Goal: Use online tool/utility: Utilize a website feature to perform a specific function

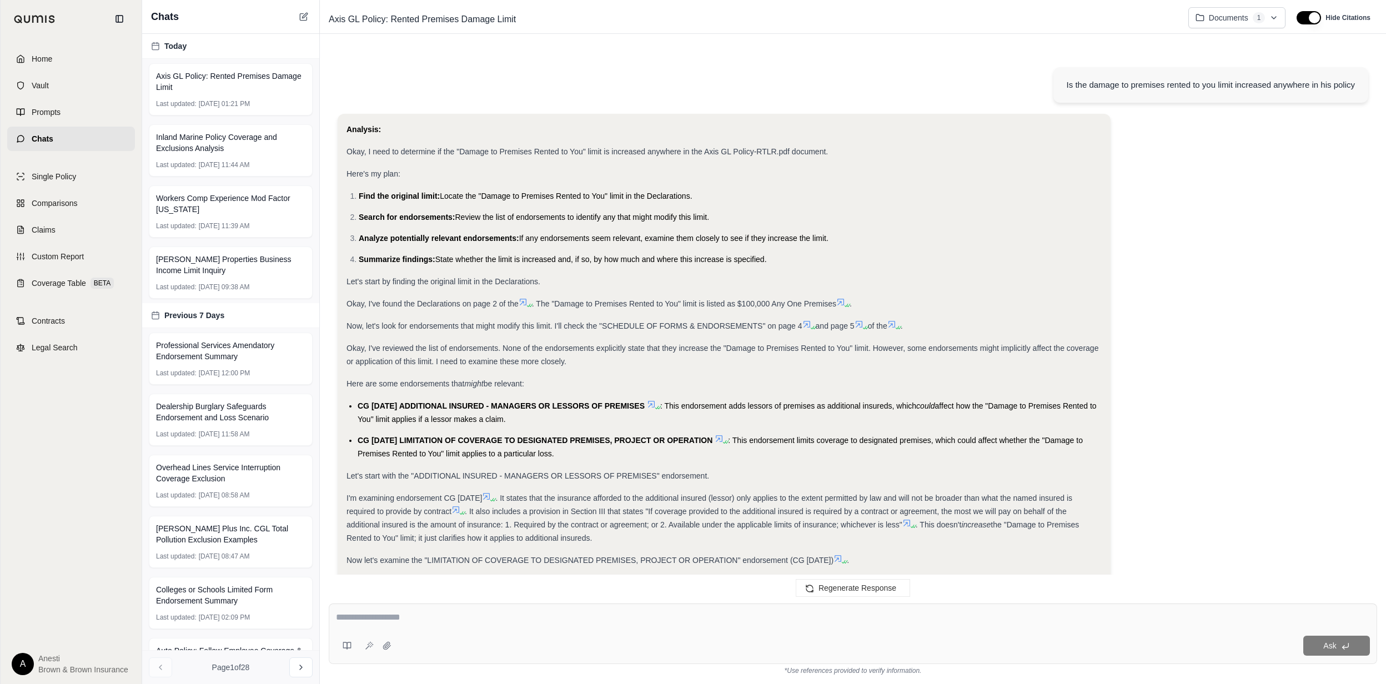
scroll to position [163, 0]
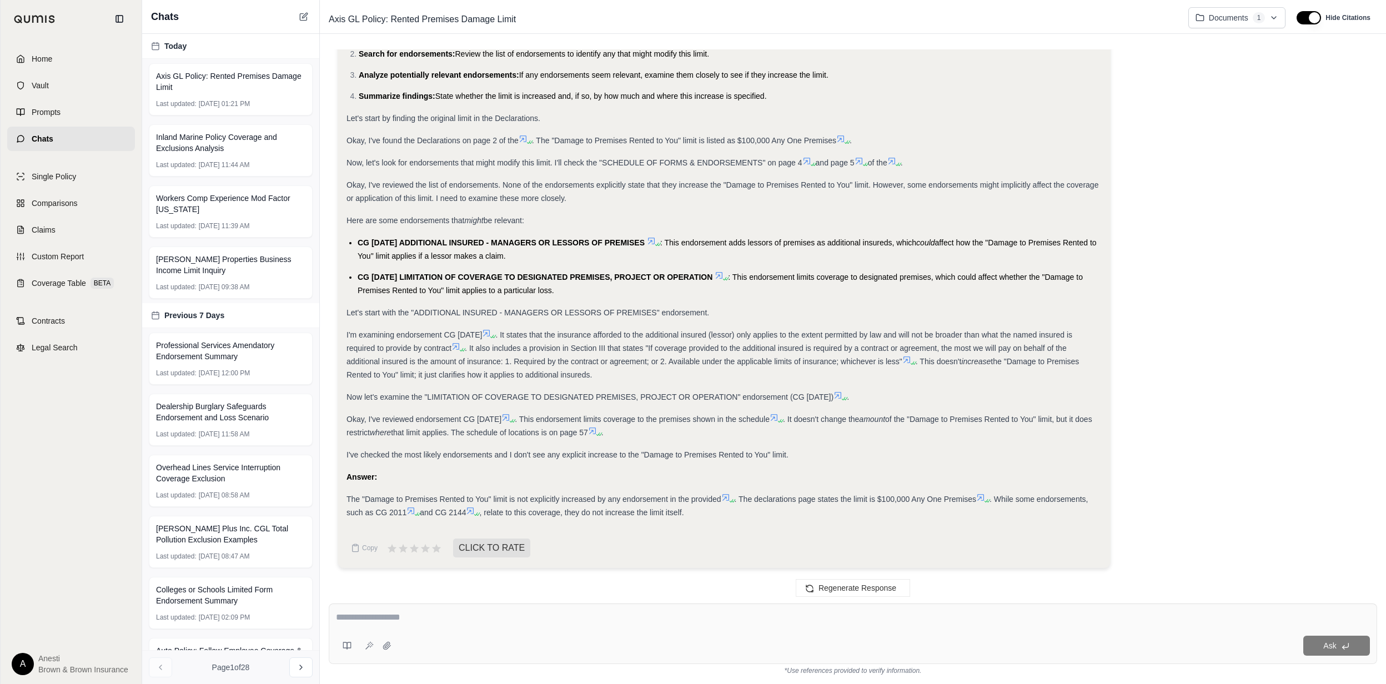
click at [689, 614] on textarea at bounding box center [853, 617] width 1034 height 13
type textarea "**********"
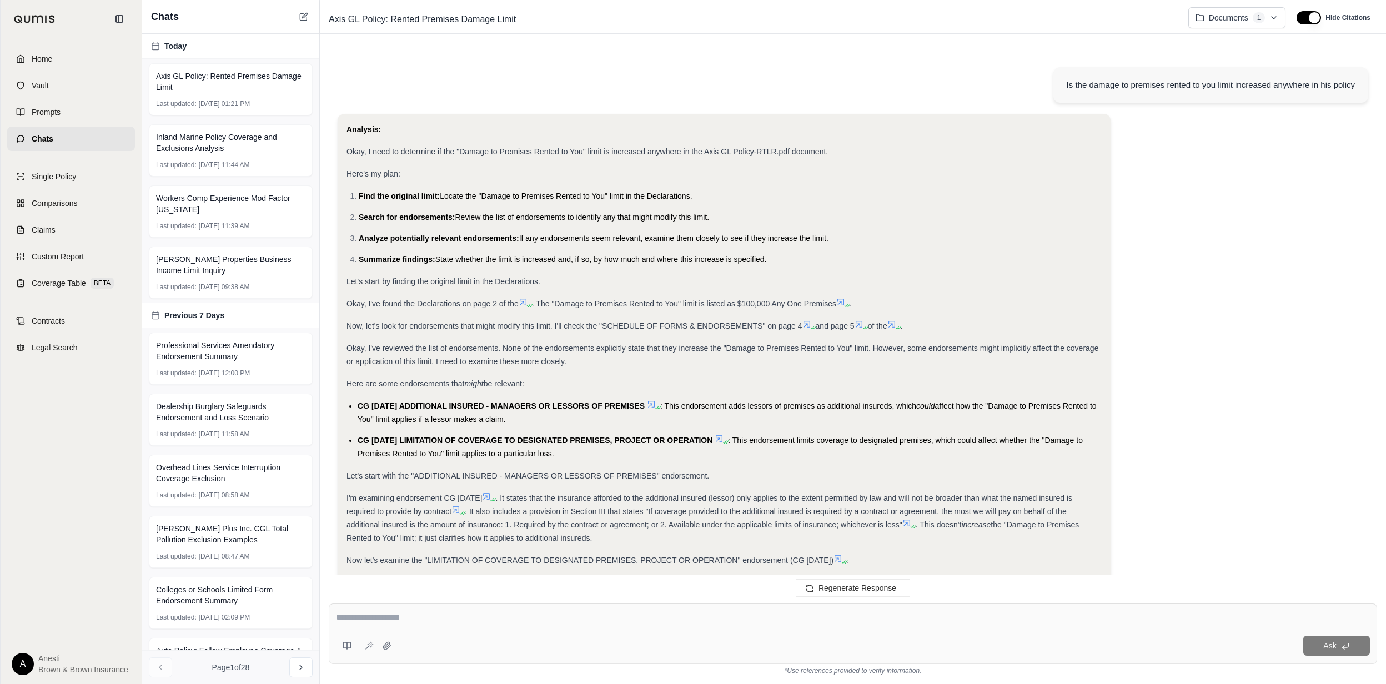
scroll to position [711, 0]
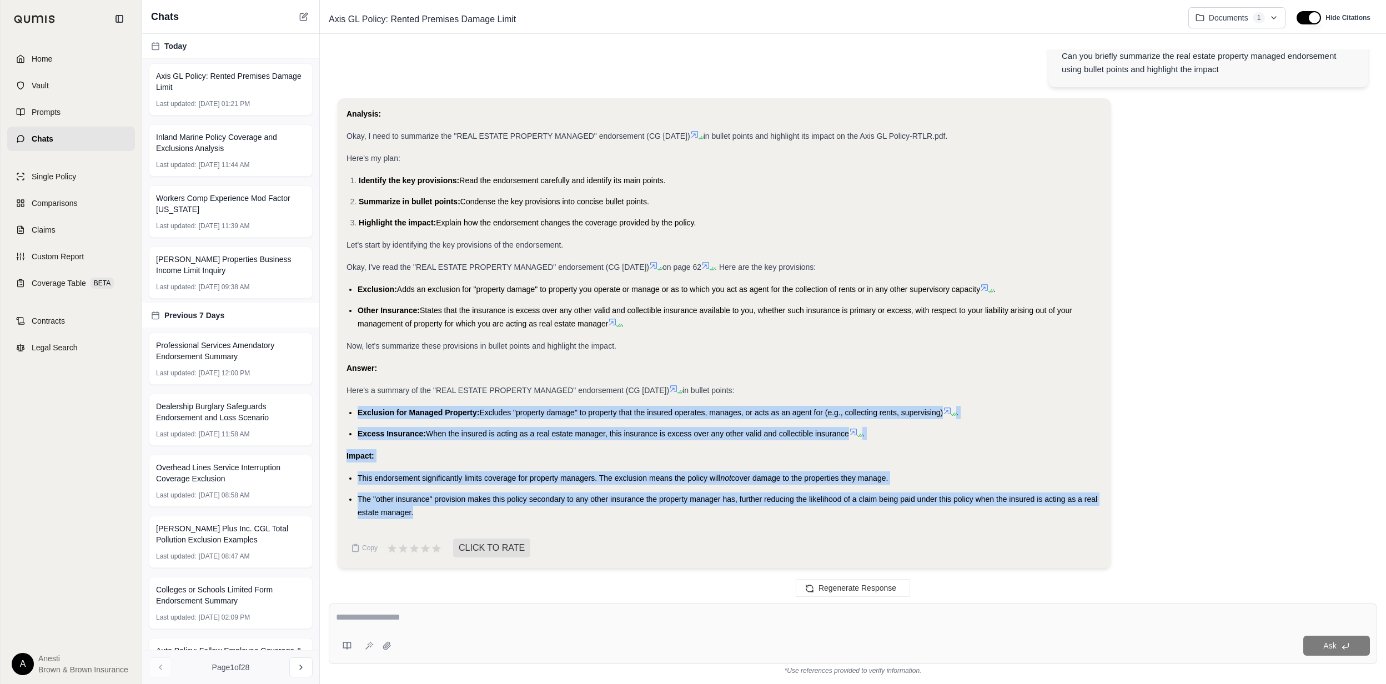
drag, startPoint x: 355, startPoint y: 409, endPoint x: 448, endPoint y: 513, distance: 138.9
click at [448, 513] on div "Analysis: Okay, I need to summarize the "REAL ESTATE PROPERTY MANAGED" endorsem…" at bounding box center [724, 313] width 755 height 412
copy div "Exclusion for Managed Property: Excludes "property damage" to property that the…"
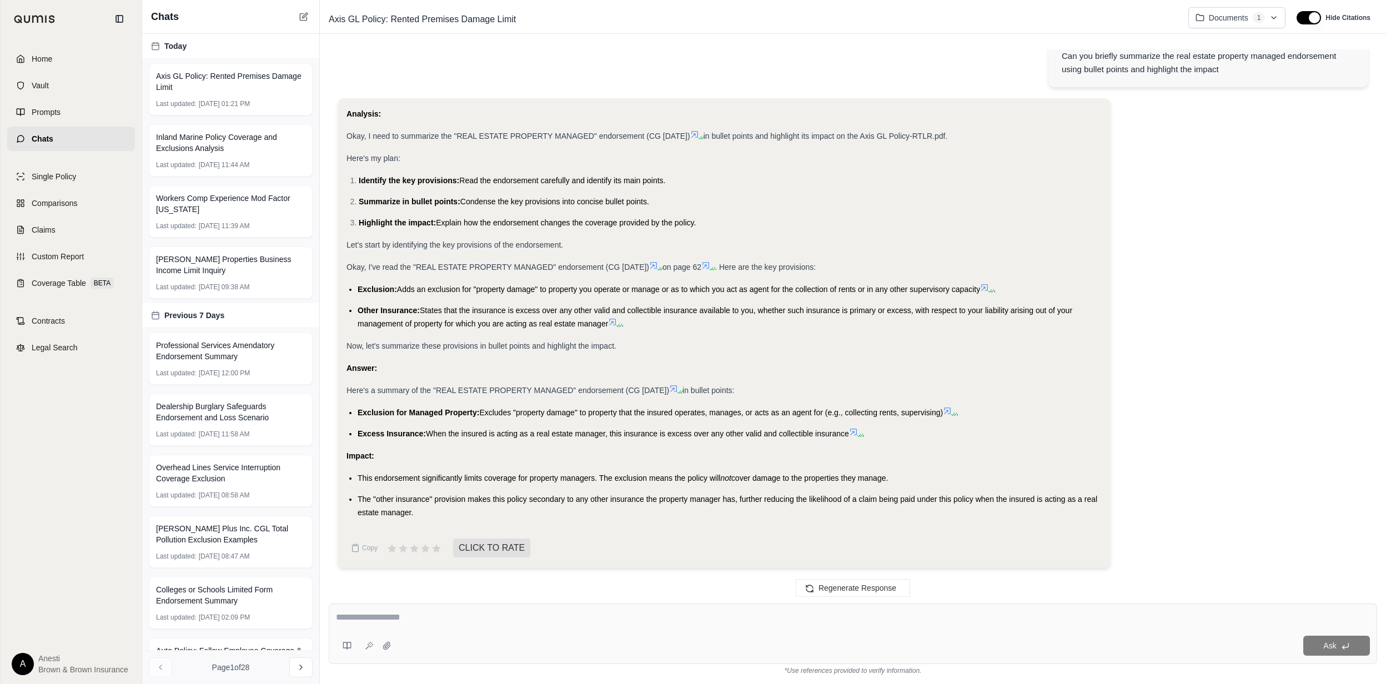
click at [493, 626] on div at bounding box center [853, 619] width 1034 height 17
click at [419, 618] on textarea at bounding box center [853, 617] width 1034 height 13
type textarea "**********"
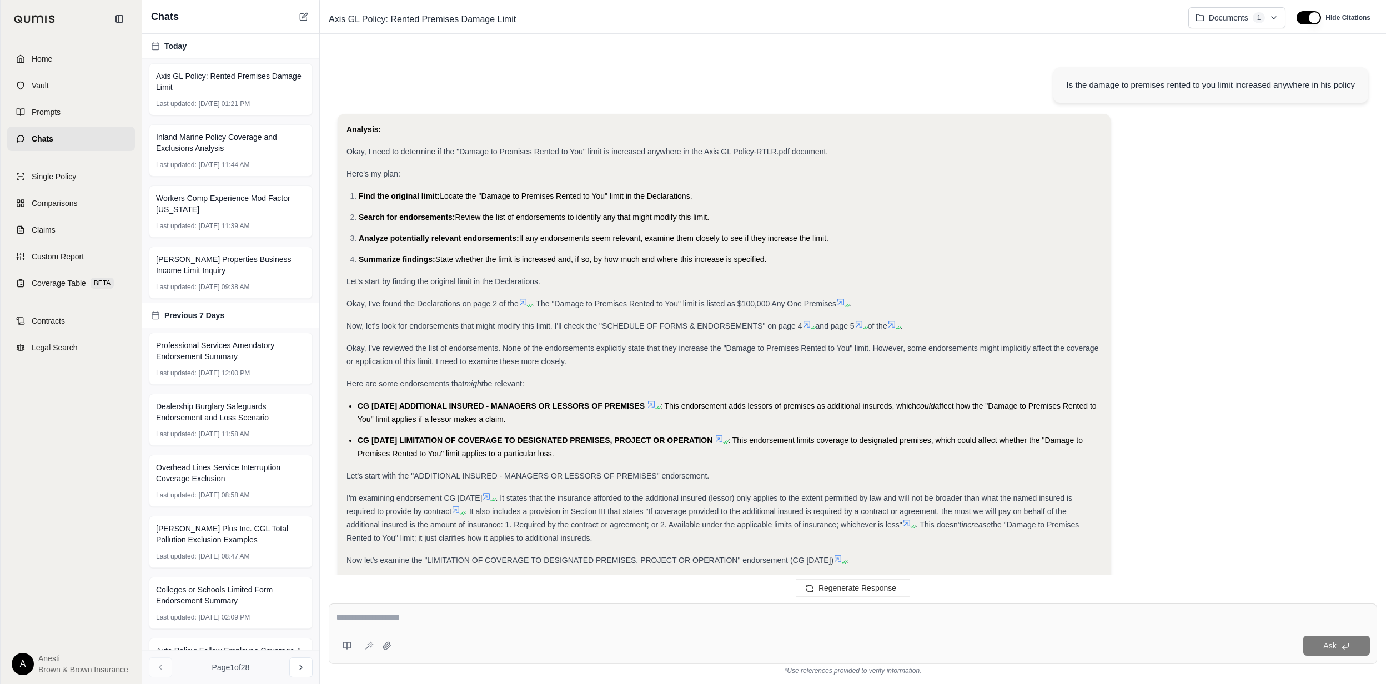
scroll to position [1702, 0]
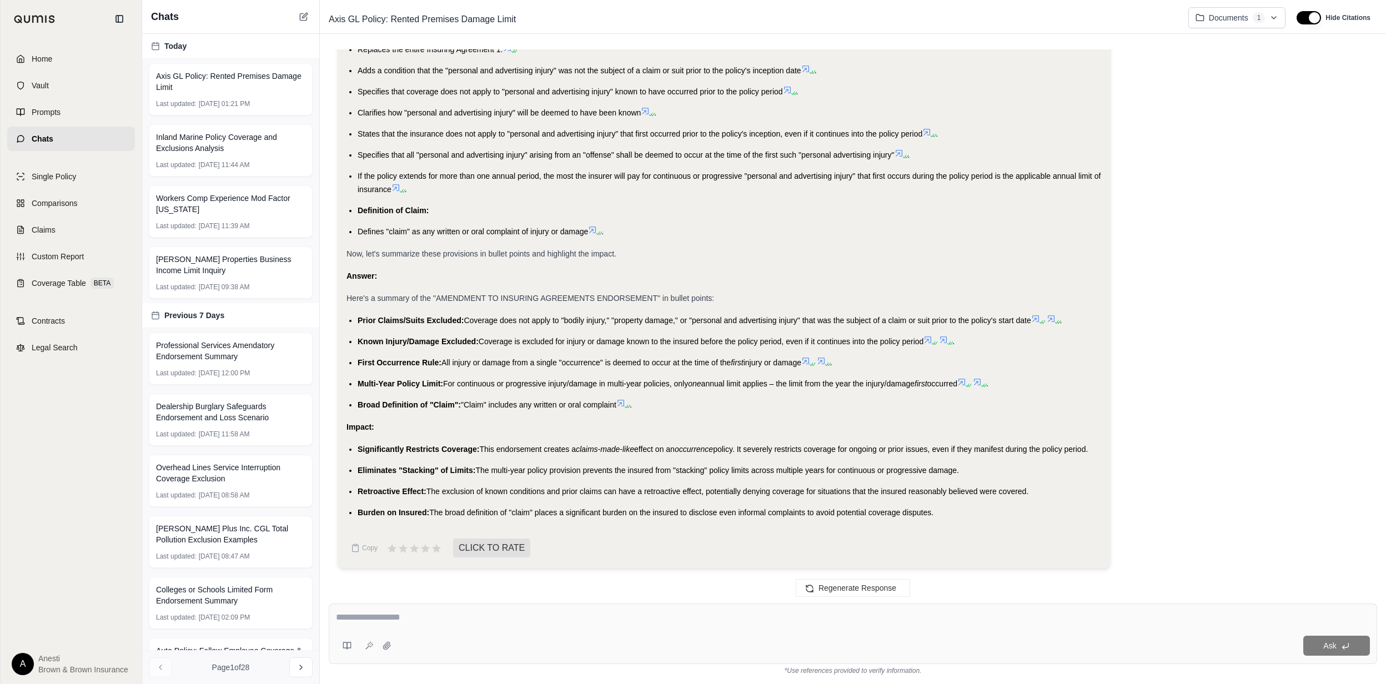
drag, startPoint x: 356, startPoint y: 318, endPoint x: 947, endPoint y: 505, distance: 620.5
click at [947, 505] on div "Analysis: Okay, I need to summarize the "AMENDMENT TO INSURING AGREEMENTS ENDOR…" at bounding box center [724, 85] width 755 height 869
copy div "Lorem Ipsumd/Sitam Consecte: Adipisci elit sed doeiu te "incidi utlabo," "etdol…"
click at [493, 616] on textarea at bounding box center [853, 617] width 1034 height 13
type textarea "*"
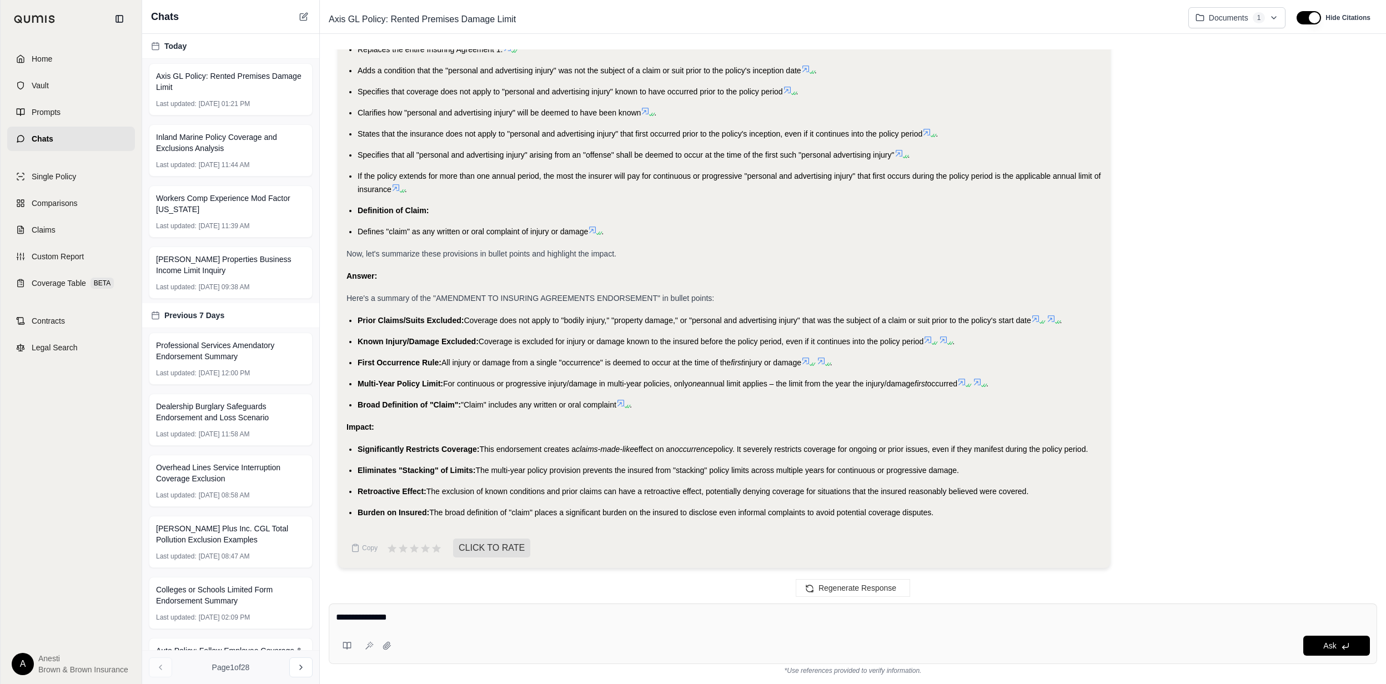
type textarea "**********"
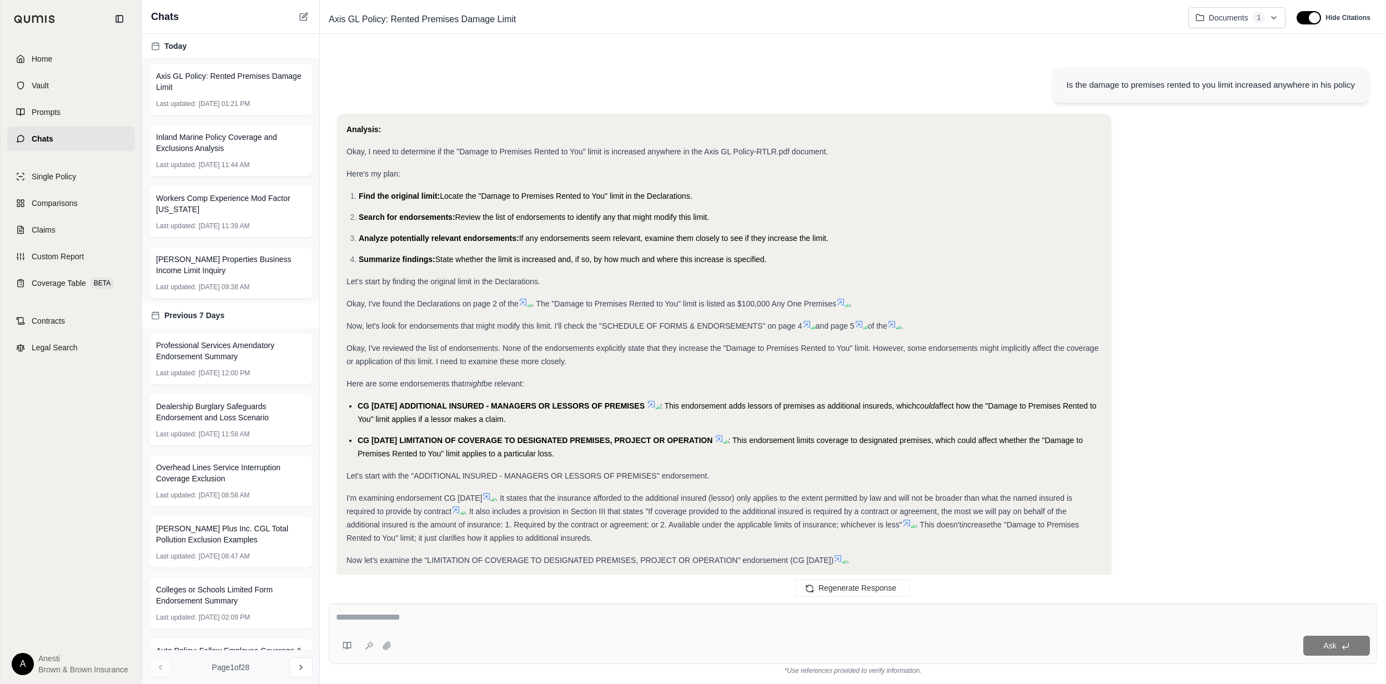
scroll to position [2495, 0]
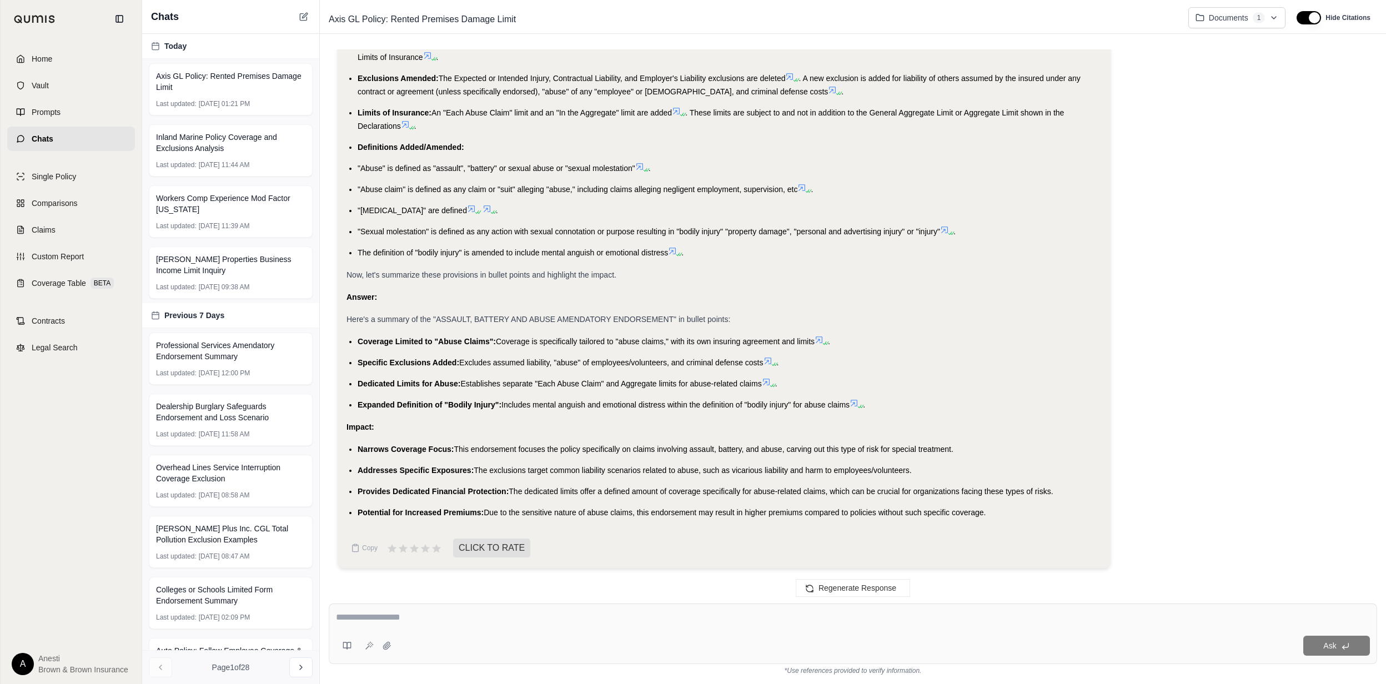
drag, startPoint x: 358, startPoint y: 339, endPoint x: 997, endPoint y: 509, distance: 661.4
click at [997, 509] on div "Analysis: Okay, I need to summarize the "ASSAULT, BATTERY AND ABUSE AMENDATORY …" at bounding box center [724, 183] width 755 height 671
copy div "Coverage Limited to "Abuse Claims": Coverage is specifically tailored to "abuse…"
click at [614, 629] on div "Ask" at bounding box center [853, 634] width 1048 height 61
type textarea "**********"
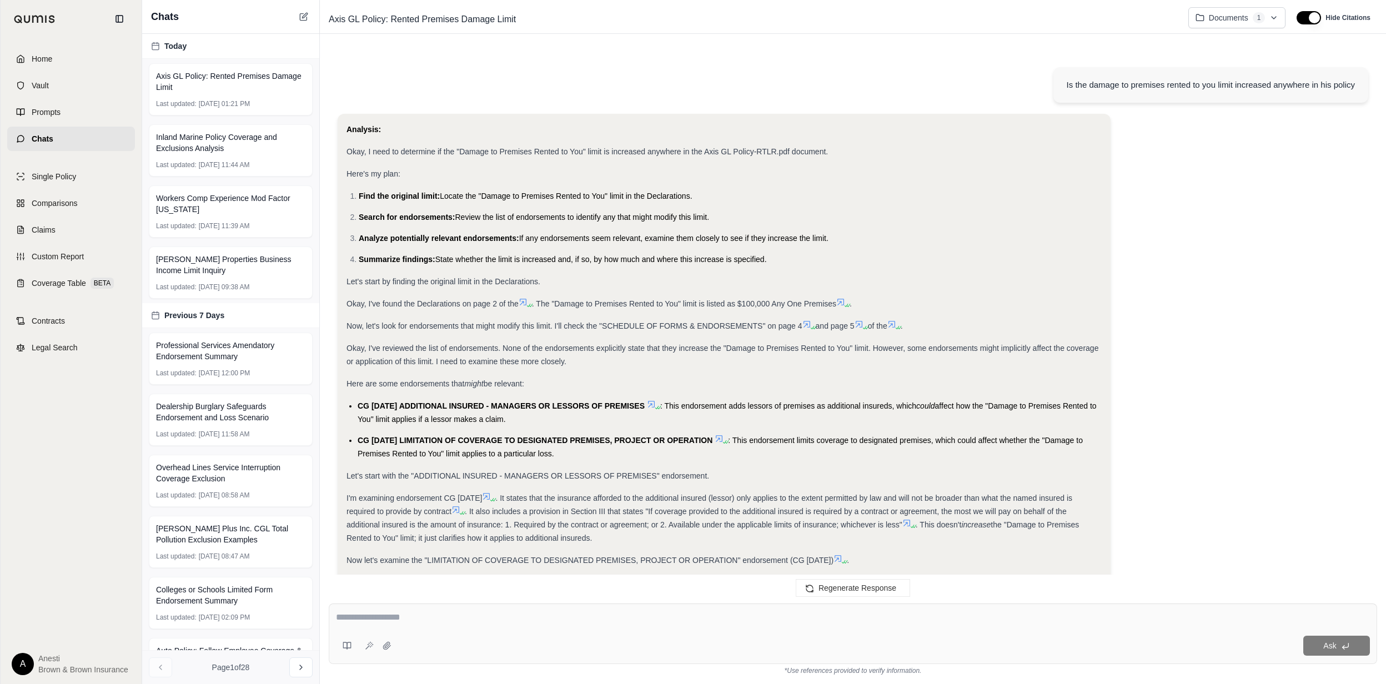
scroll to position [3246, 0]
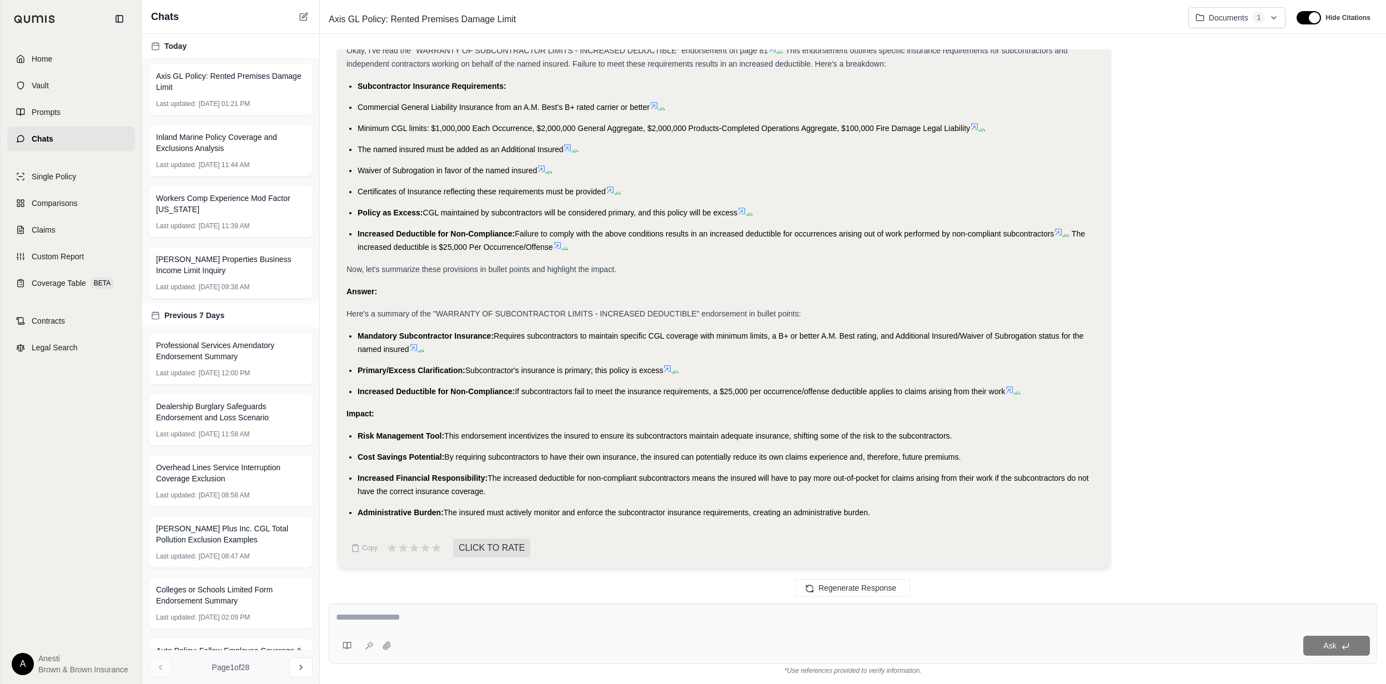
drag, startPoint x: 358, startPoint y: 334, endPoint x: 881, endPoint y: 514, distance: 553.2
click at [881, 514] on div "Analysis: Okay, I need to summarize the "WARRANTY OF SUBCONTRACTOR LIMITS - INC…" at bounding box center [724, 205] width 755 height 629
copy div "Mandatory Subcontractor Insurance: Requires subcontractors to maintain specific…"
click at [374, 610] on div "Ask" at bounding box center [853, 634] width 1048 height 61
type textarea "**********"
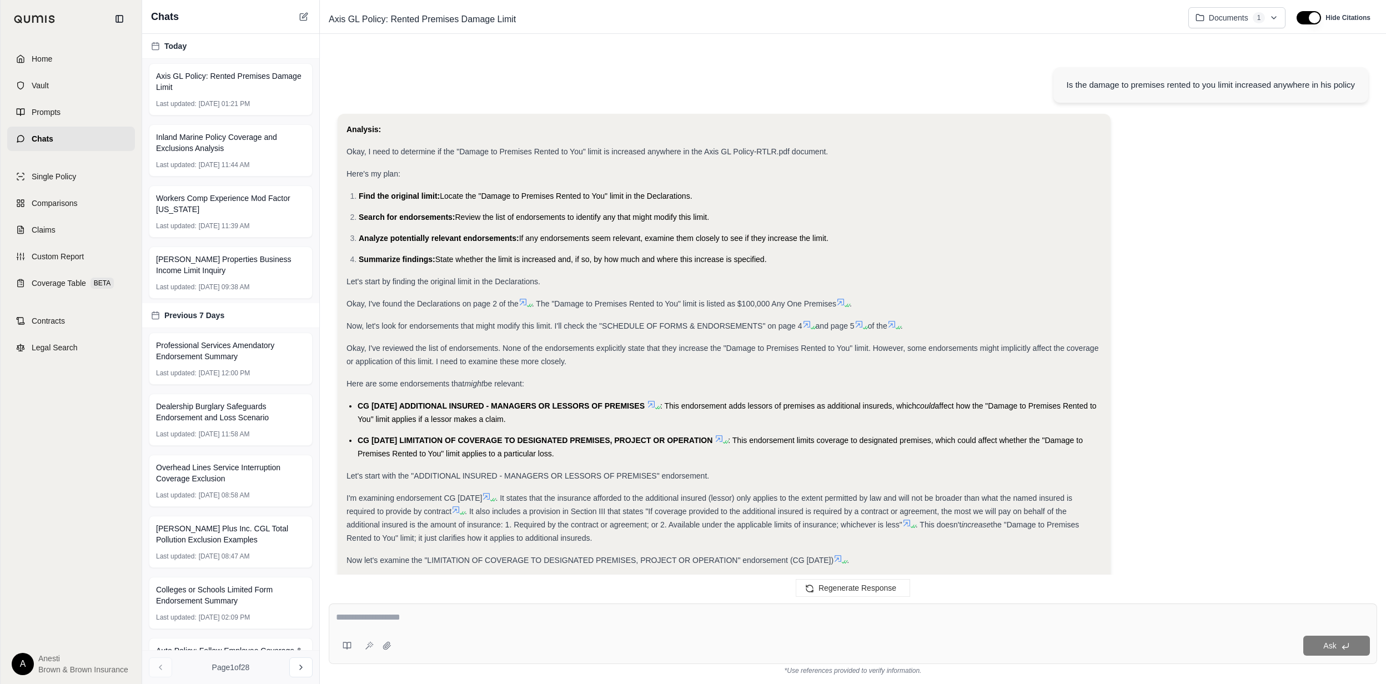
scroll to position [3780, 0]
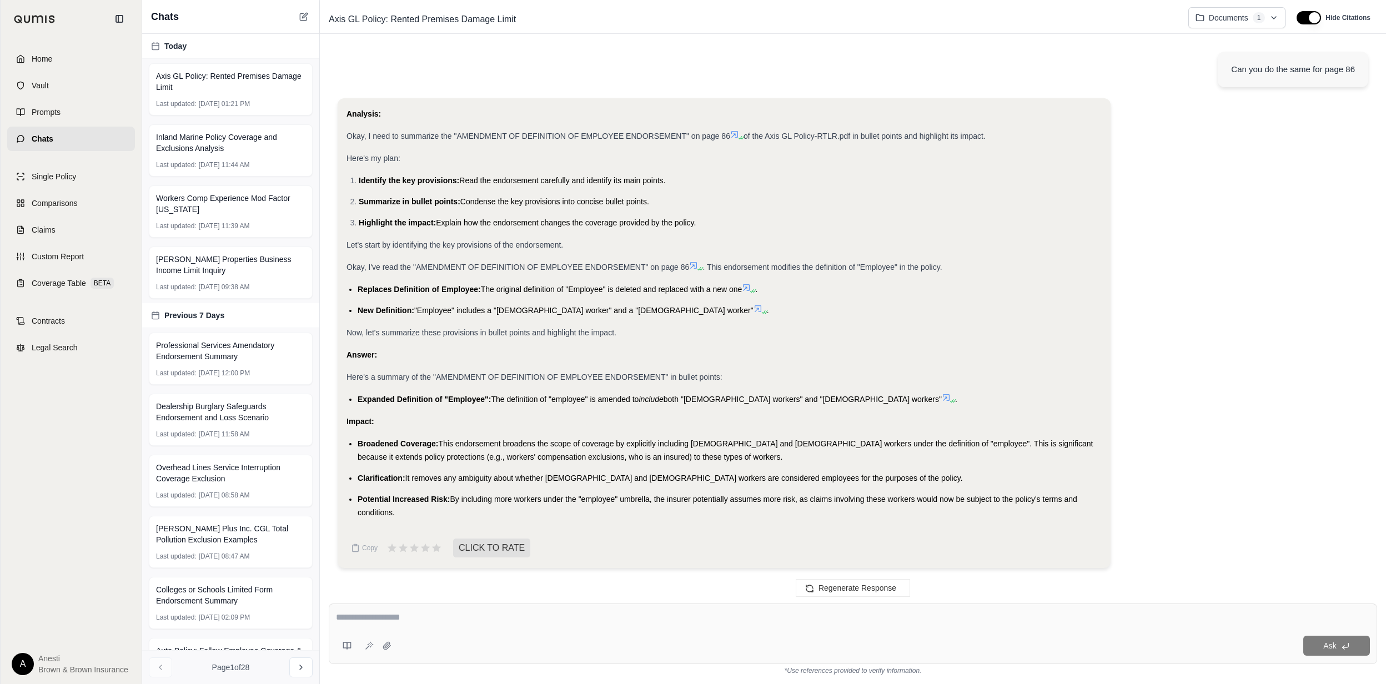
drag, startPoint x: 359, startPoint y: 394, endPoint x: 414, endPoint y: 509, distance: 127.9
click at [414, 509] on div "Analysis: Okay, I need to summarize the "AMENDMENT OF DEFINITION OF EMPLOYEE EN…" at bounding box center [724, 313] width 755 height 412
copy div "Expanded Definition of "Employee": The definition of "employee" is amended to i…"
click at [454, 614] on textarea at bounding box center [853, 617] width 1034 height 13
type textarea "**********"
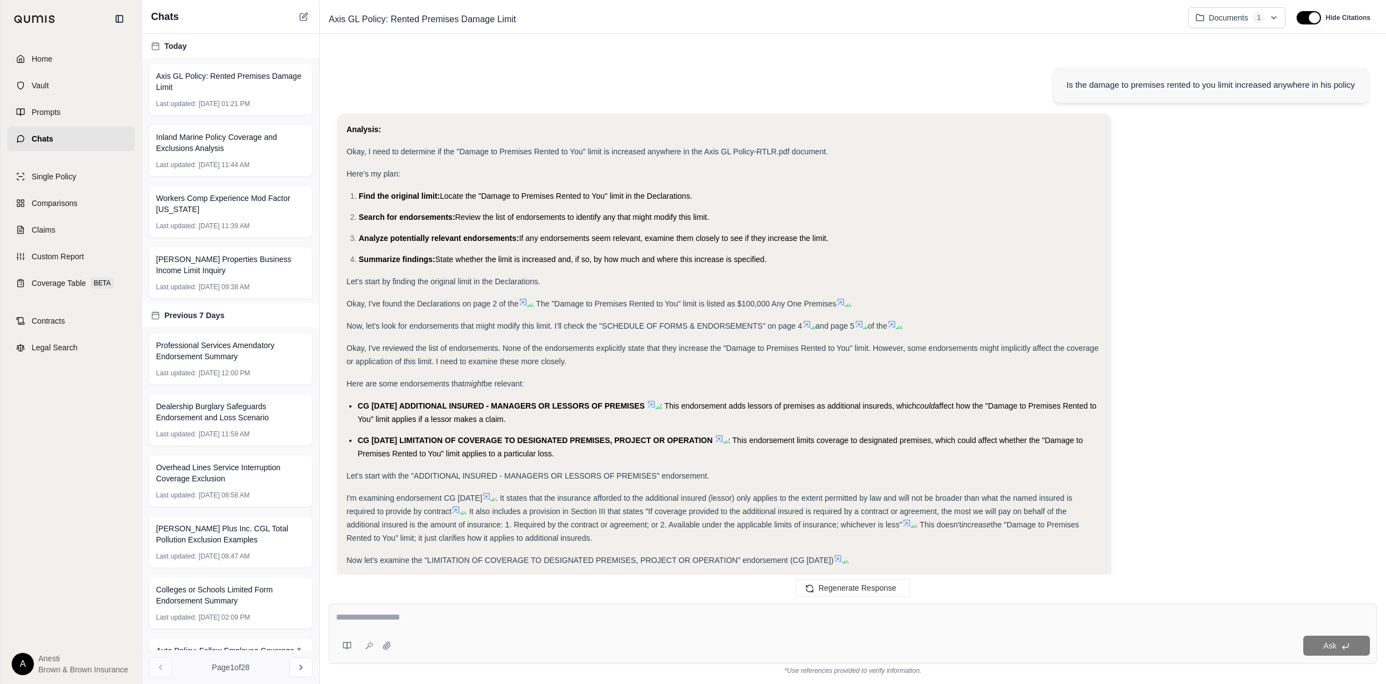
scroll to position [4468, 0]
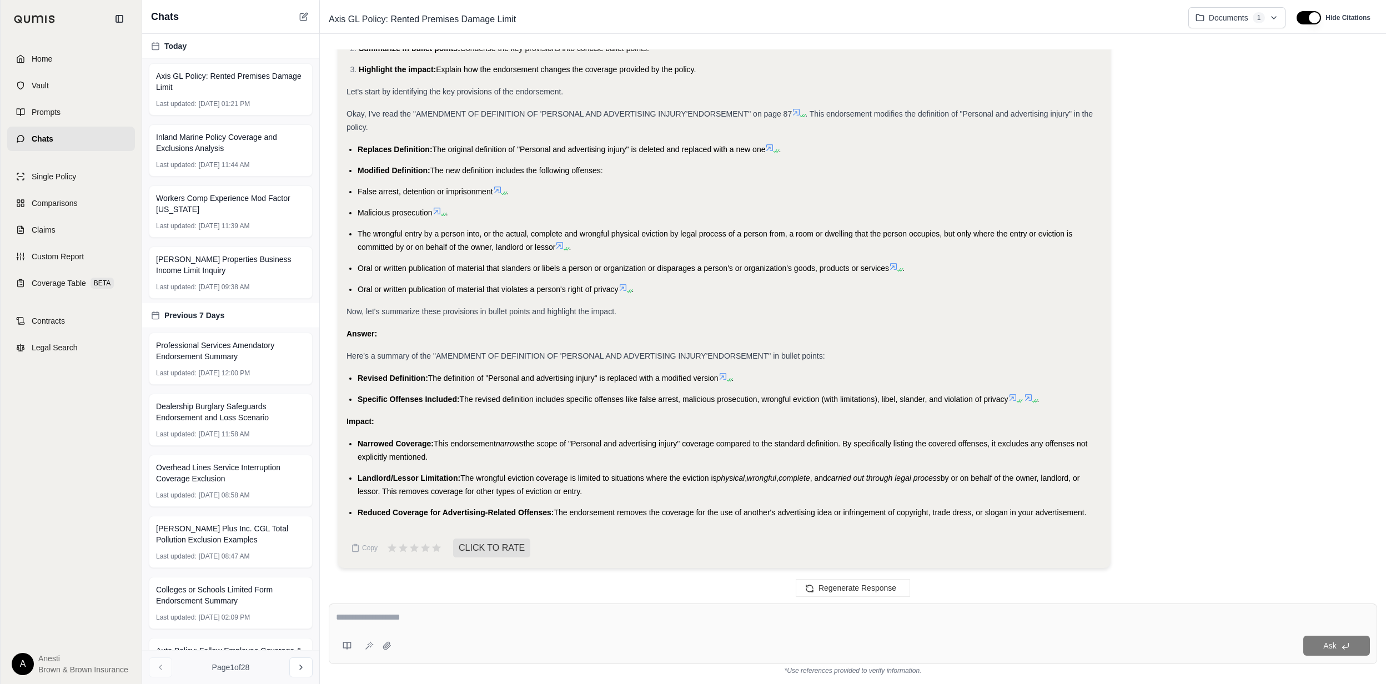
drag, startPoint x: 357, startPoint y: 378, endPoint x: 1092, endPoint y: 518, distance: 748.5
click at [1092, 518] on div "Analysis: Okay, I need to summarize the "AMENDMENT OF DEFINITION OF 'PERSONAL A…" at bounding box center [724, 236] width 755 height 565
copy div "Revised Definition: The definition of "Personal and advertising injury" is repl…"
click at [432, 616] on textarea at bounding box center [853, 617] width 1034 height 13
type textarea "**********"
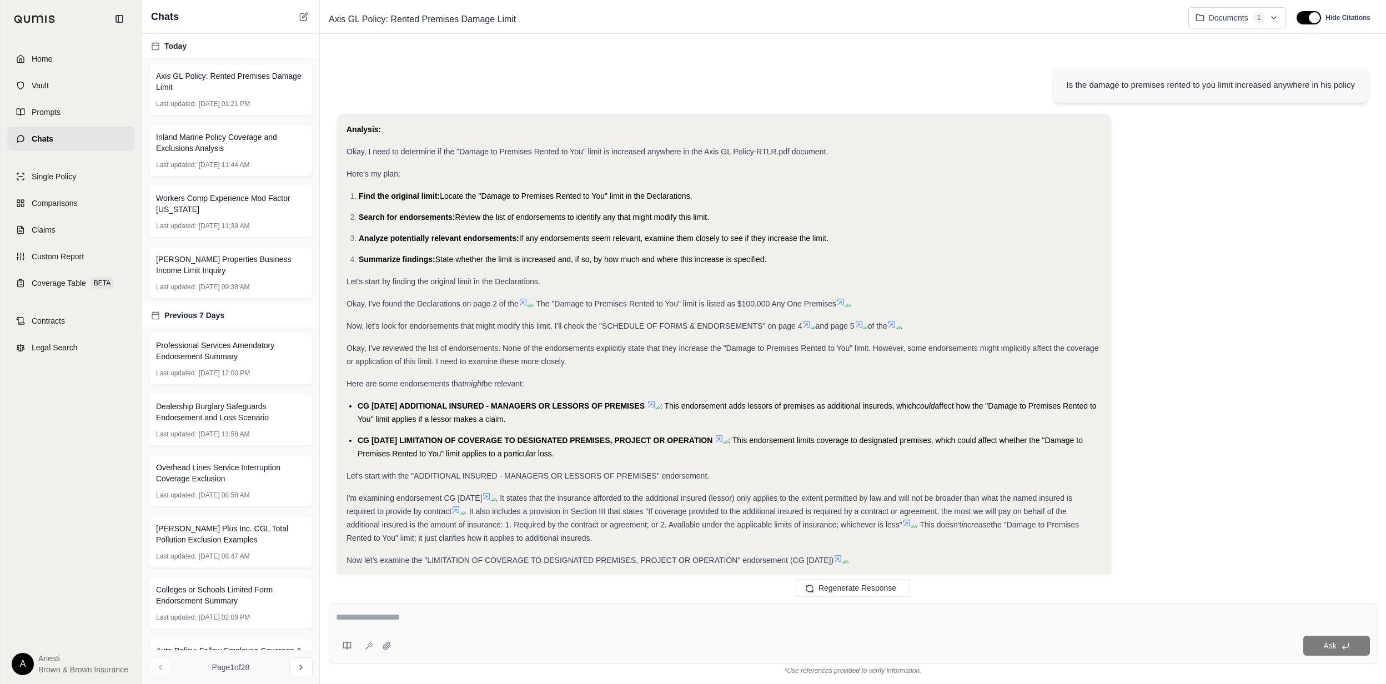
scroll to position [5255, 0]
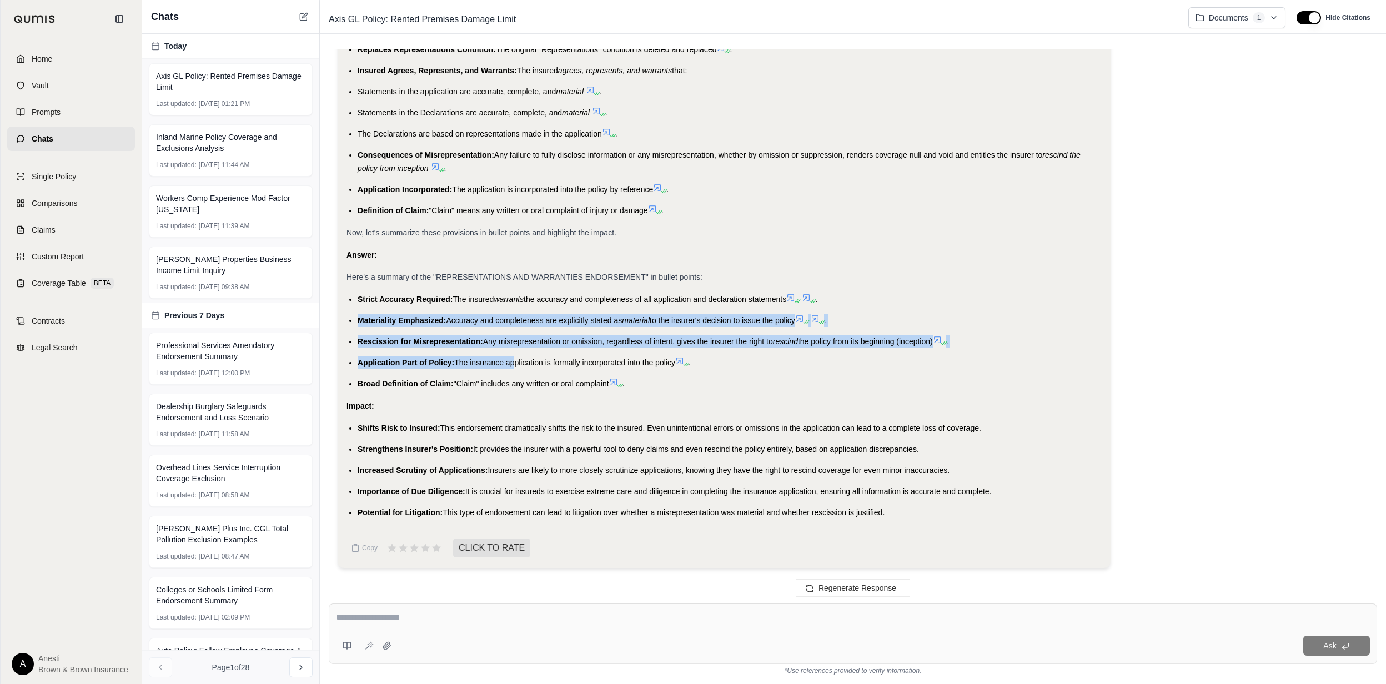
drag, startPoint x: 358, startPoint y: 325, endPoint x: 513, endPoint y: 365, distance: 159.9
click at [513, 365] on ul "Strict Accuracy Required: The insured warrants the accuracy and completeness of…" at bounding box center [724, 342] width 755 height 98
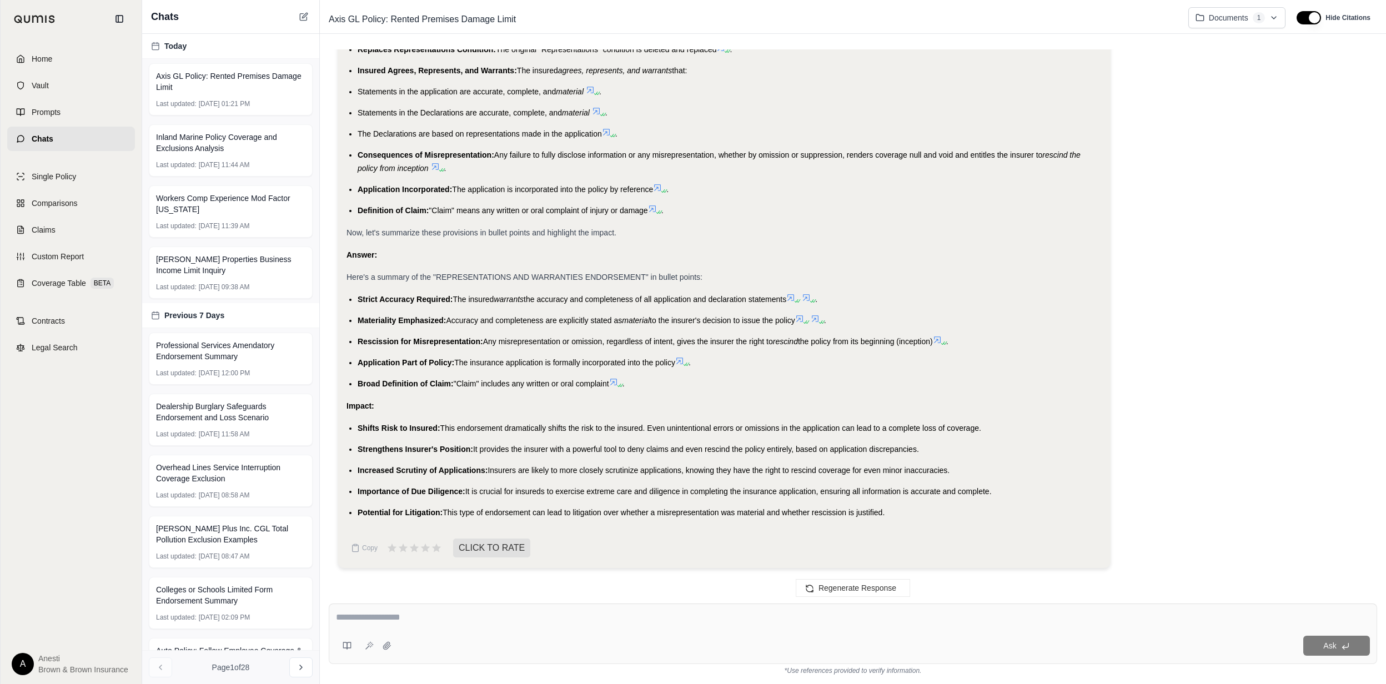
click at [364, 294] on li "Strict Accuracy Required: The insured warrants the accuracy and completeness of…" at bounding box center [730, 299] width 744 height 13
drag, startPoint x: 358, startPoint y: 295, endPoint x: 889, endPoint y: 508, distance: 572.2
click at [889, 508] on div "Analysis: Okay, I need to summarize the "REPRESENTATIONS AND WARRANTIES ENDORSE…" at bounding box center [724, 186] width 755 height 665
copy div "Strict Accuracy Required: The insured warrants the accuracy and completeness of…"
click at [69, 61] on link "Home" at bounding box center [71, 59] width 128 height 24
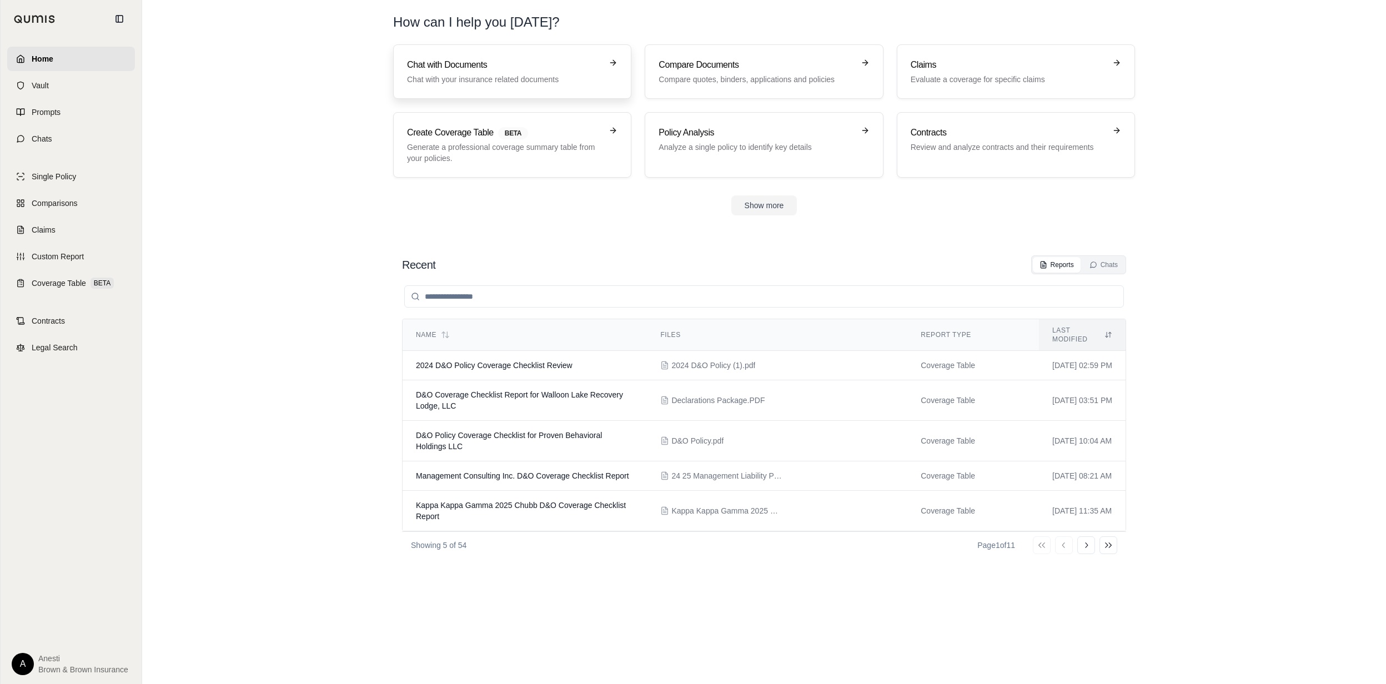
click at [449, 66] on h3 "Chat with Documents" at bounding box center [504, 64] width 195 height 13
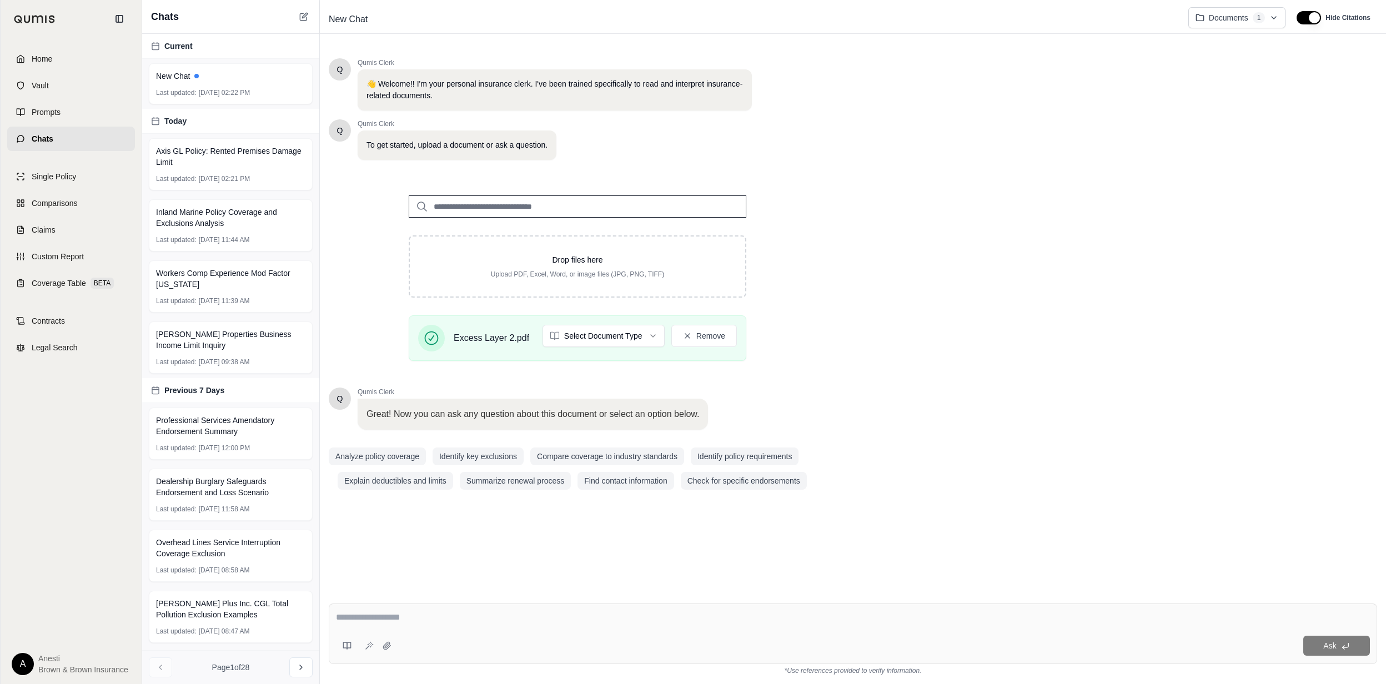
click at [365, 618] on textarea at bounding box center [853, 617] width 1034 height 13
type textarea "**********"
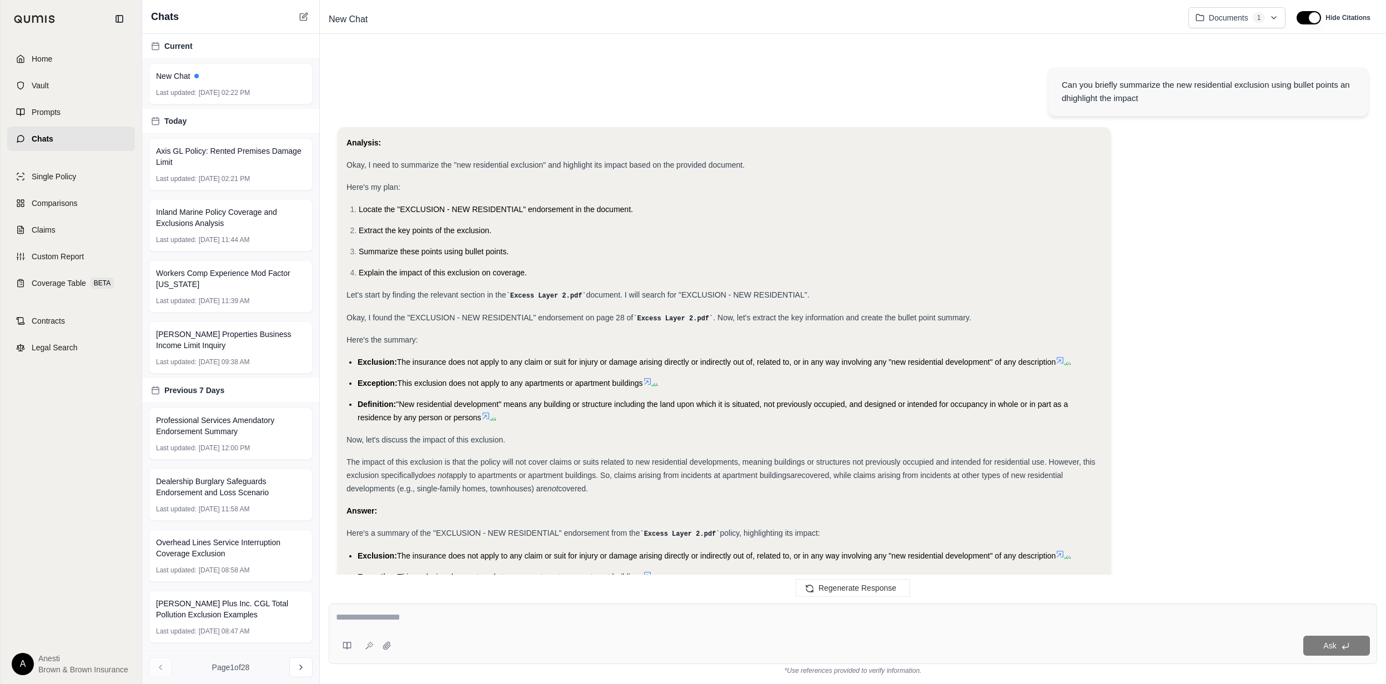
scroll to position [157, 0]
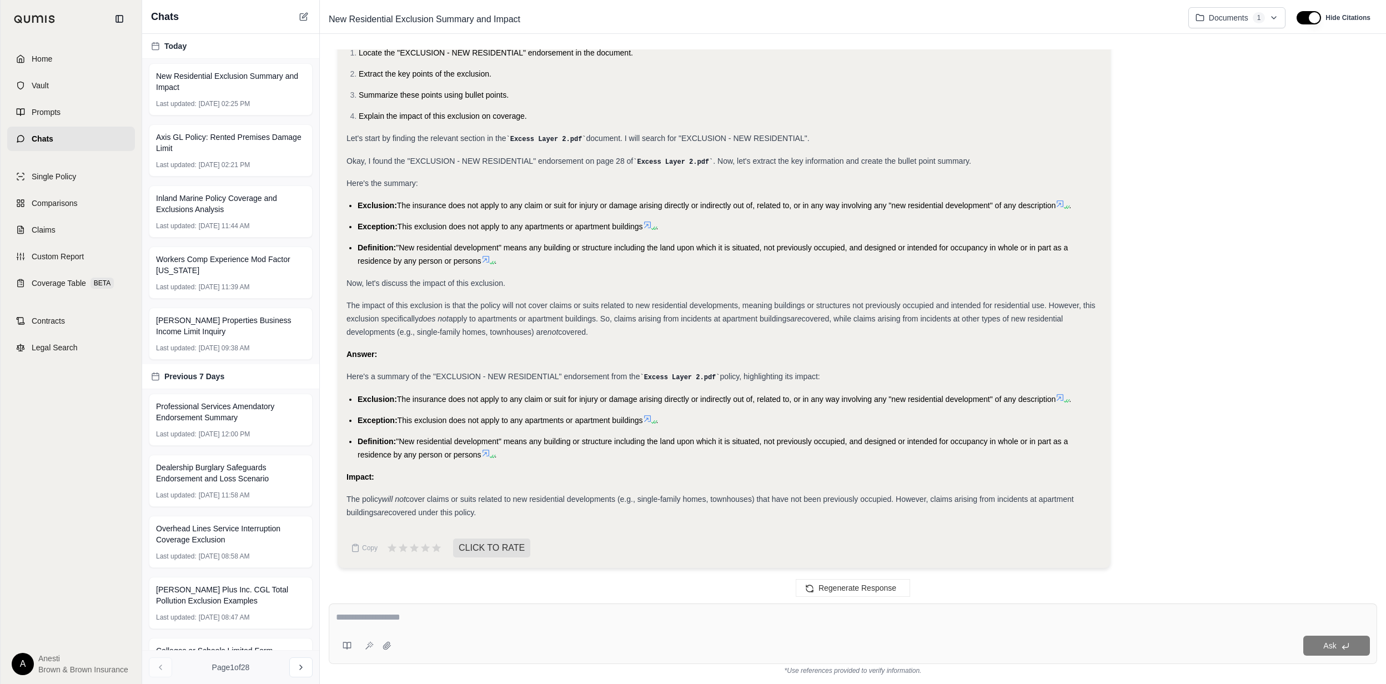
drag, startPoint x: 358, startPoint y: 397, endPoint x: 485, endPoint y: 515, distance: 174.1
click at [485, 515] on div "Analysis: Okay, I need to summarize the "new residential exclusion" and highlig…" at bounding box center [724, 249] width 755 height 540
copy div "Exclusion: The insurance does not apply to any claim or suit for injury or dama…"
click at [385, 623] on textarea at bounding box center [853, 617] width 1034 height 13
type textarea "**********"
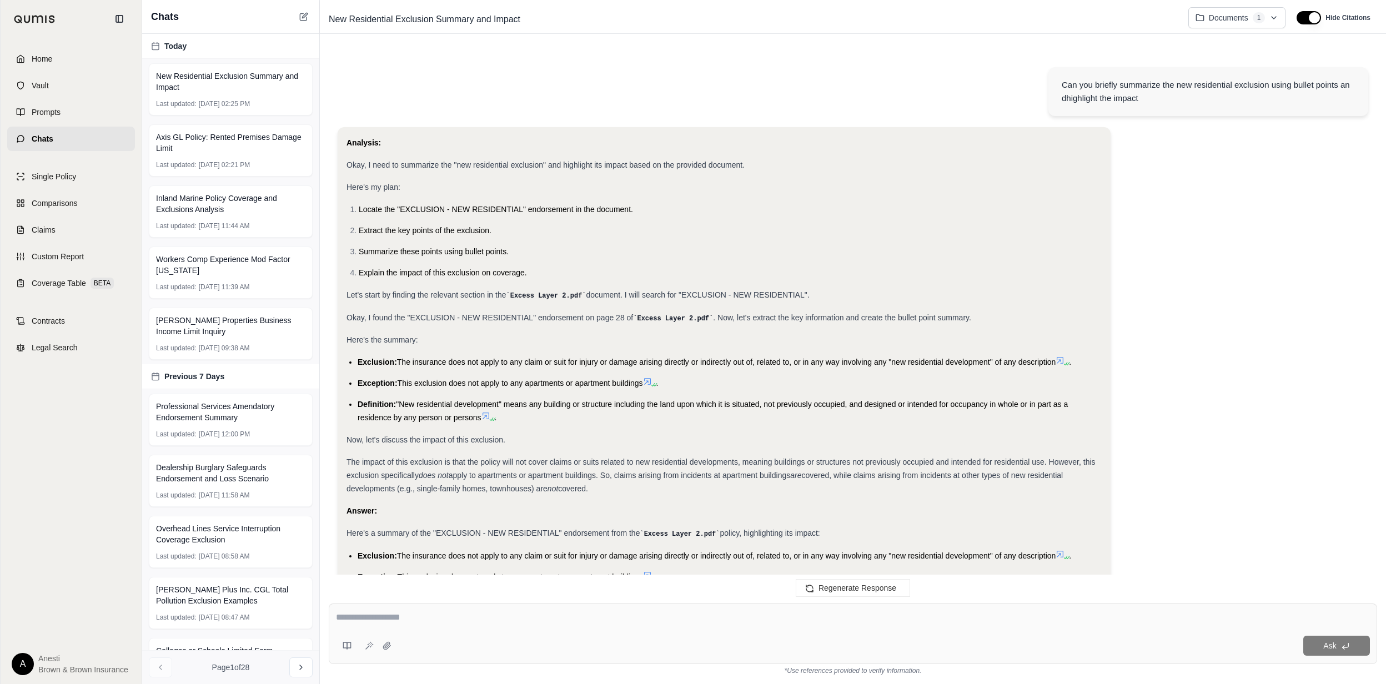
scroll to position [1067, 0]
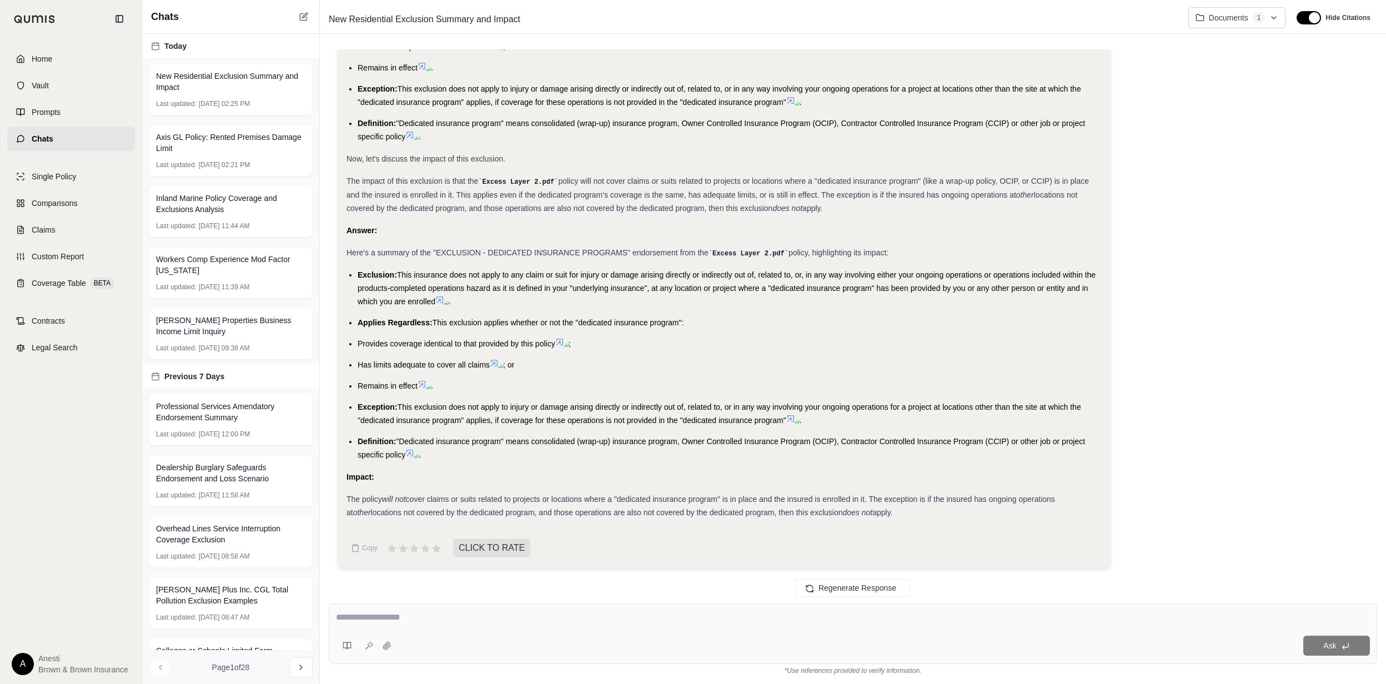
drag, startPoint x: 356, startPoint y: 271, endPoint x: 891, endPoint y: 511, distance: 586.6
click at [891, 511] on div "Analysis: Okay, I need to summarize the "dedicated insurance programs exclusion…" at bounding box center [724, 125] width 755 height 789
copy div "Exclusion: This insurance does not apply to any claim or suit for injury or dam…"
click at [383, 613] on textarea at bounding box center [853, 617] width 1034 height 13
type textarea "**********"
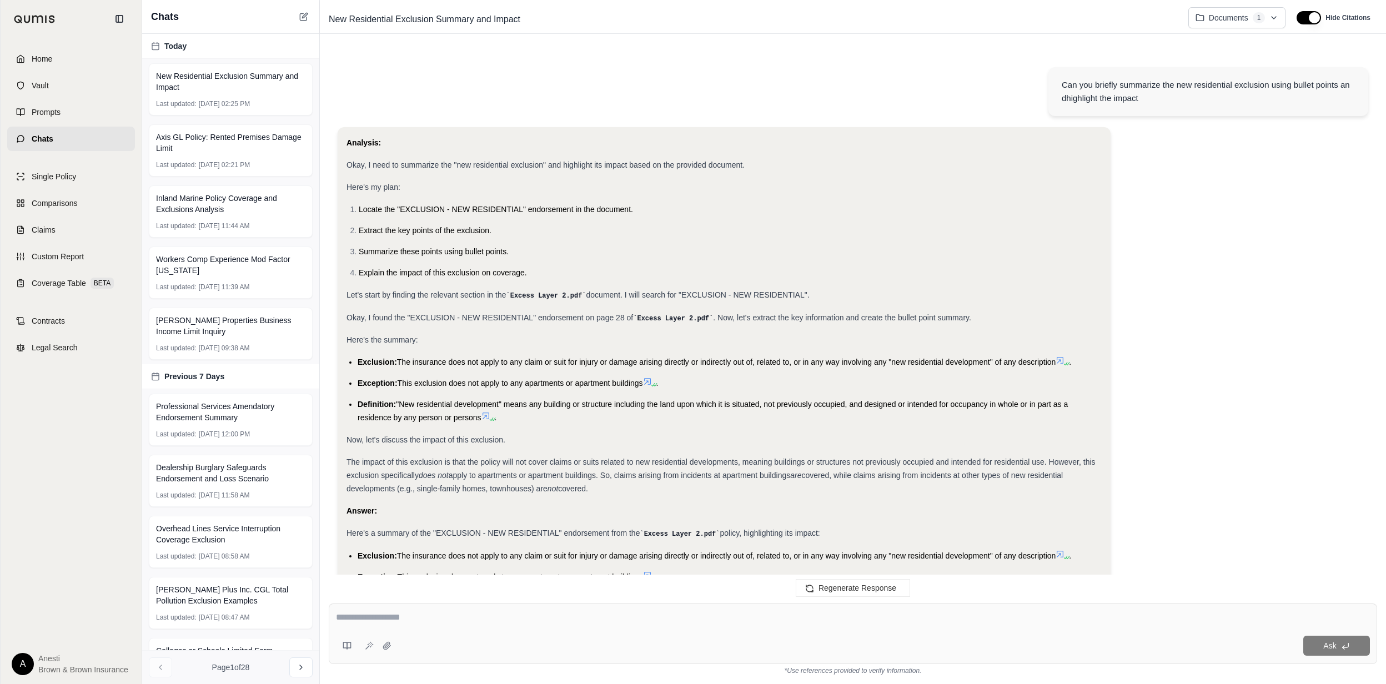
scroll to position [2242, 0]
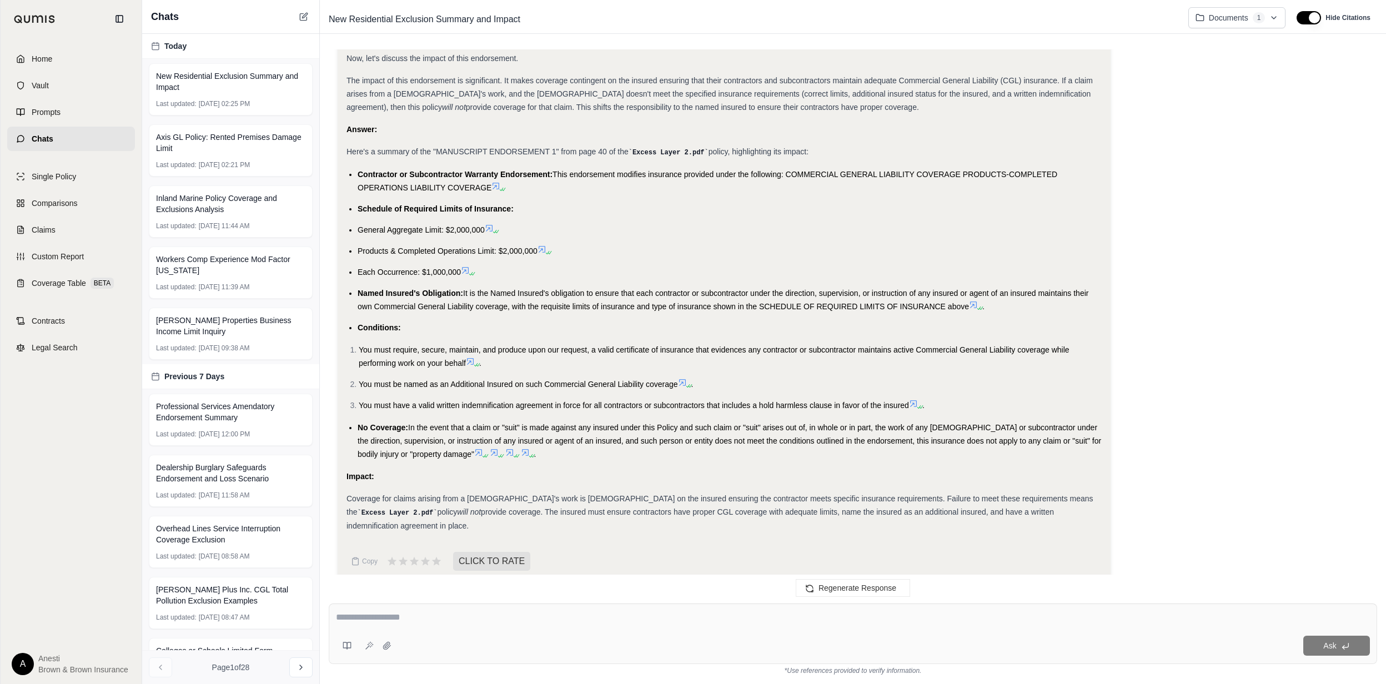
click at [360, 170] on span "Contractor or Subcontractor Warranty Endorsement:" at bounding box center [455, 174] width 195 height 9
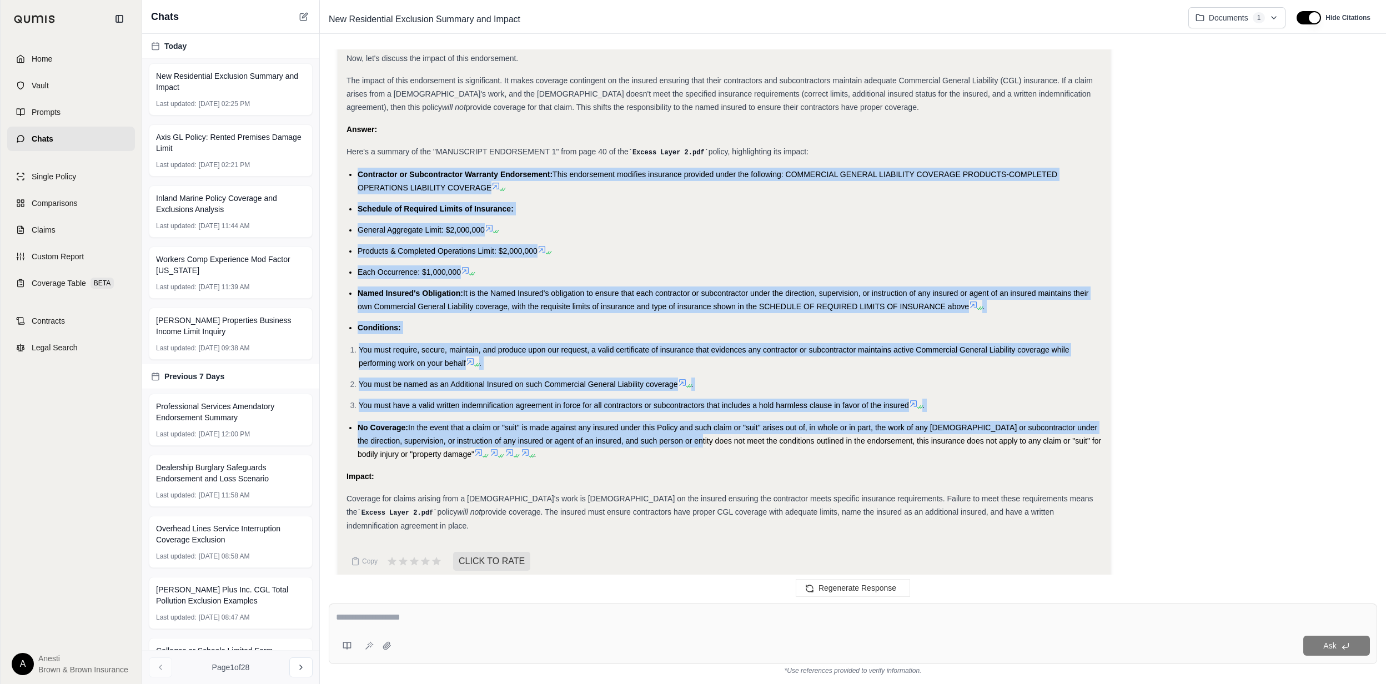
drag, startPoint x: 360, startPoint y: 169, endPoint x: 678, endPoint y: 444, distance: 420.5
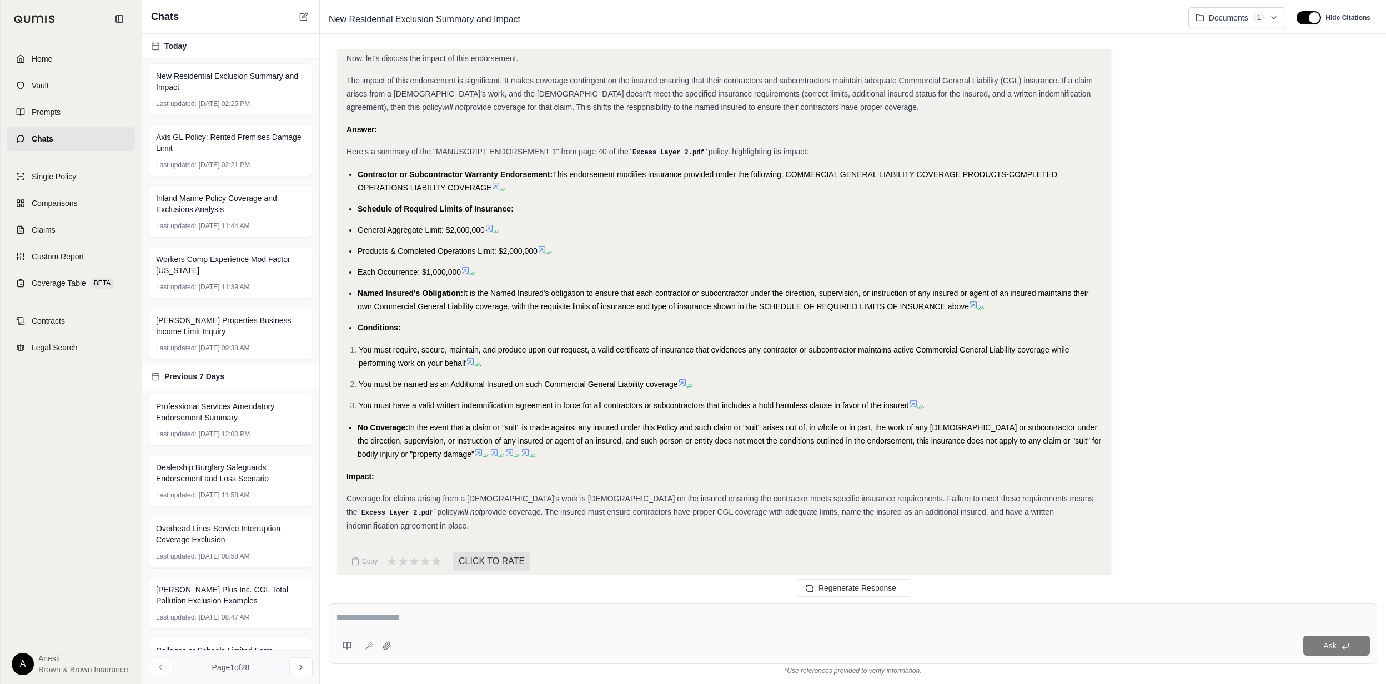
click at [511, 614] on textarea at bounding box center [853, 617] width 1034 height 13
type textarea "**********"
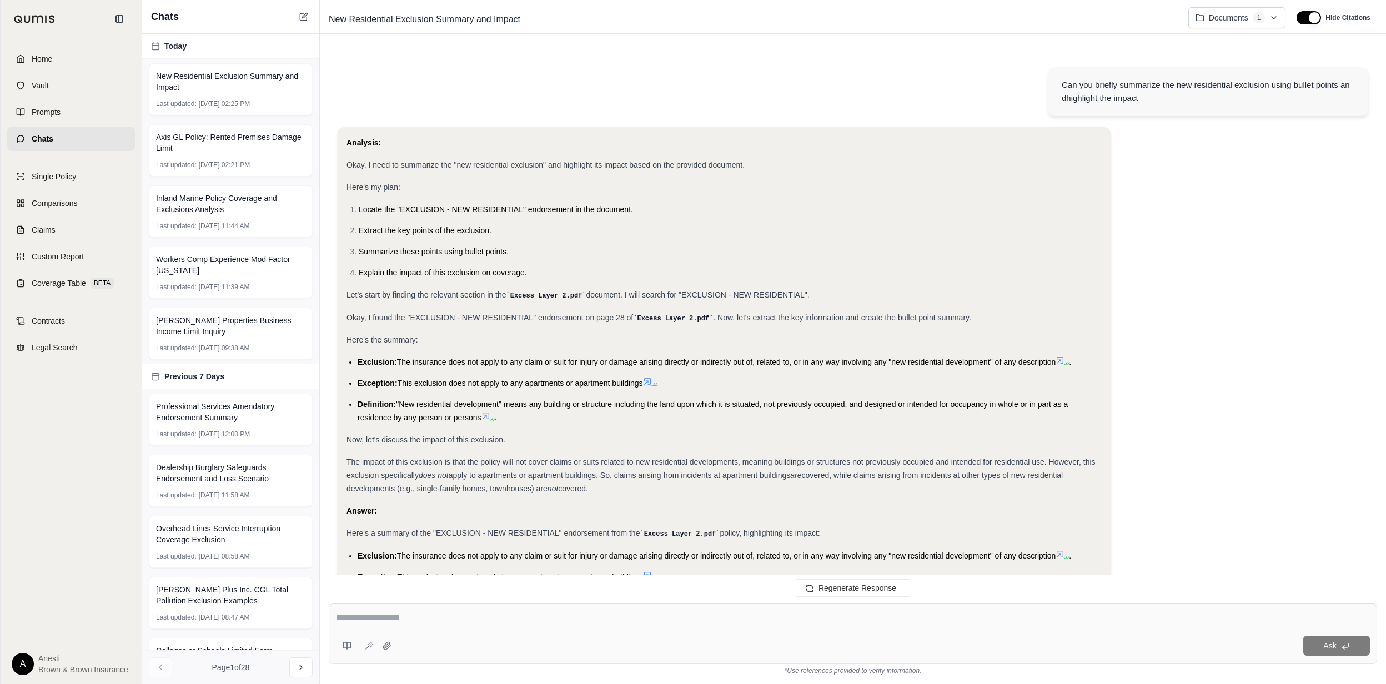
scroll to position [2675, 0]
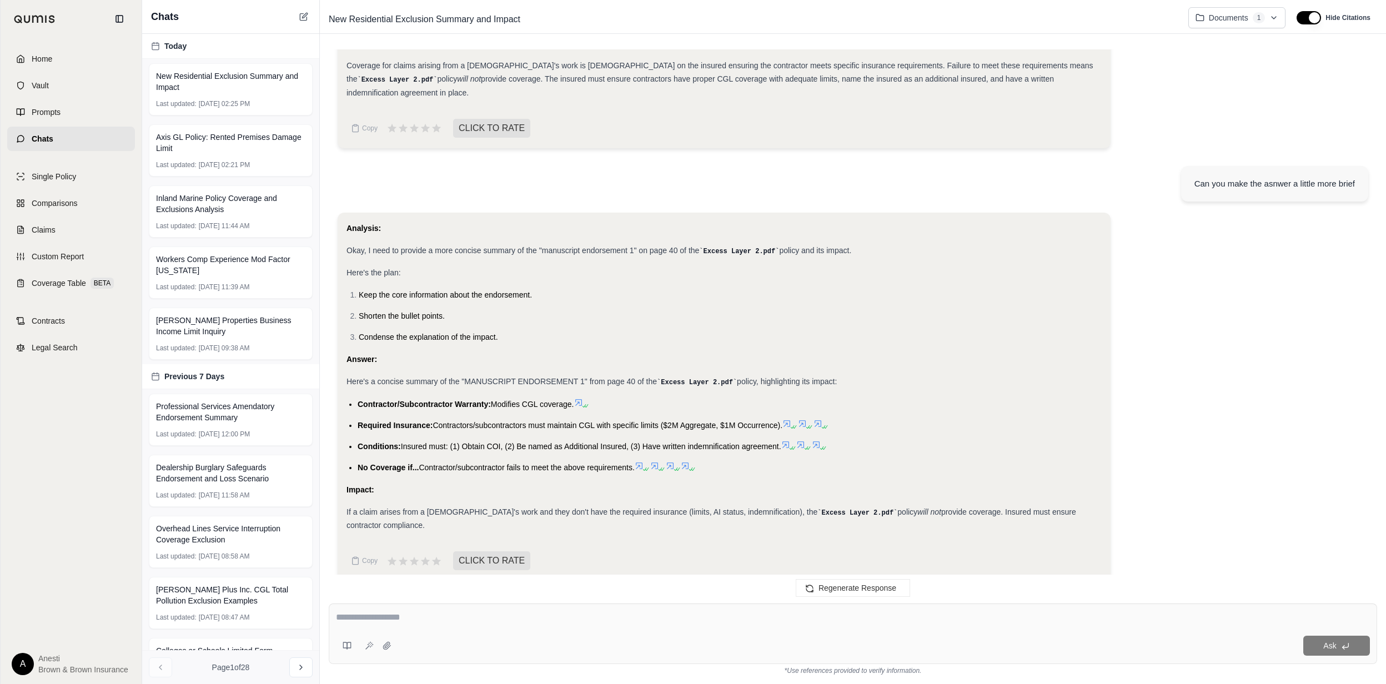
drag, startPoint x: 359, startPoint y: 390, endPoint x: 433, endPoint y: 506, distance: 138.3
click at [433, 506] on div "Analysis: Okay, I need to provide a more concise summary of the "manuscript end…" at bounding box center [724, 377] width 755 height 311
copy div "Contractor/Subcontractor Warranty: Modifies CGL coverage. Required Insurance: C…"
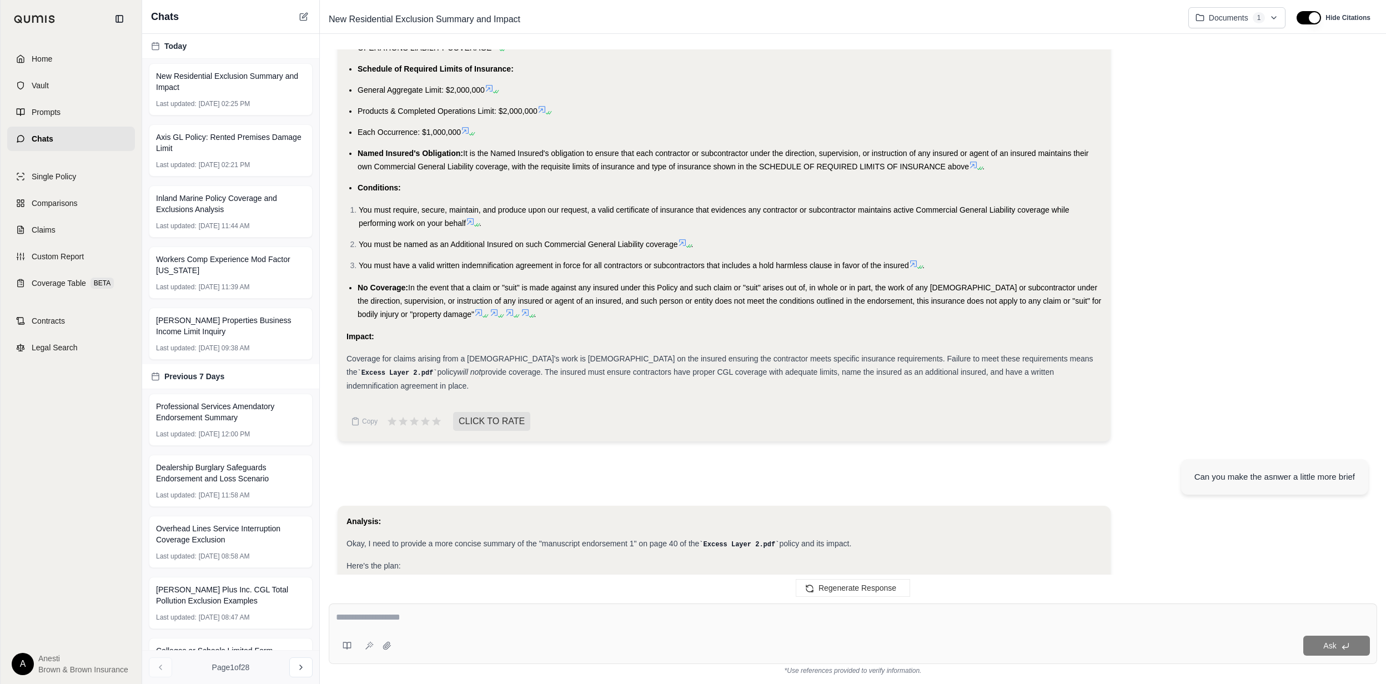
scroll to position [2379, 0]
